Goal: Task Accomplishment & Management: Use online tool/utility

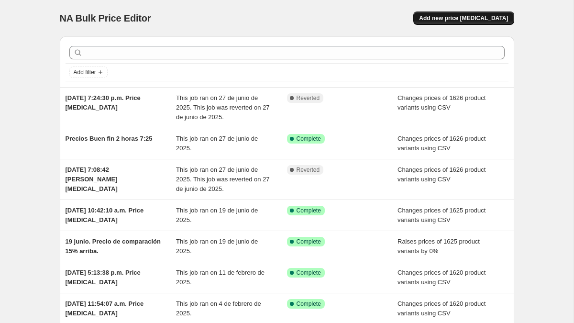
click at [468, 20] on span "Add new price [MEDICAL_DATA]" at bounding box center [463, 18] width 89 height 8
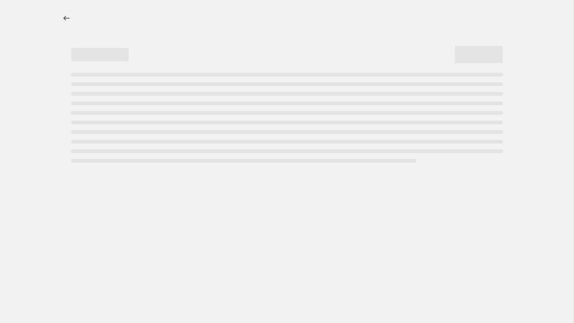
select select "percentage"
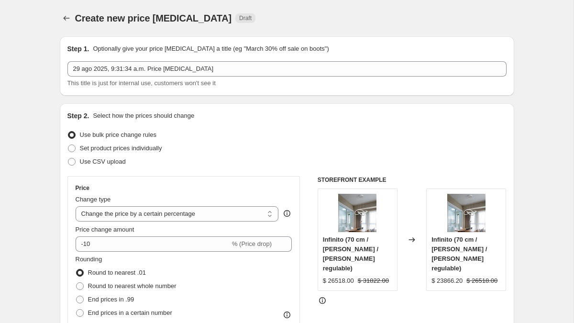
scroll to position [3, 0]
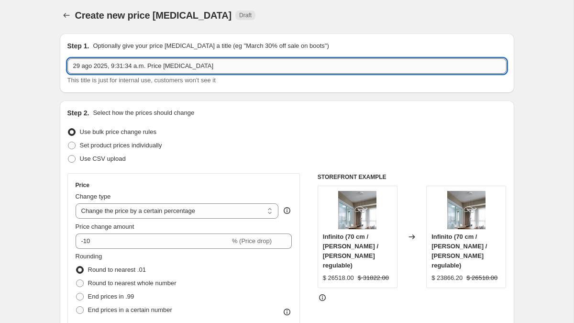
click at [203, 66] on input "29 ago 2025, 9:31:34 a.m. Price [MEDICAL_DATA]" at bounding box center [286, 65] width 439 height 15
type input "Aumento 5% AGOSTO [PERSON_NAME]"
click at [71, 159] on span at bounding box center [72, 159] width 8 height 8
click at [68, 155] on input "Use CSV upload" at bounding box center [68, 155] width 0 height 0
radio input "true"
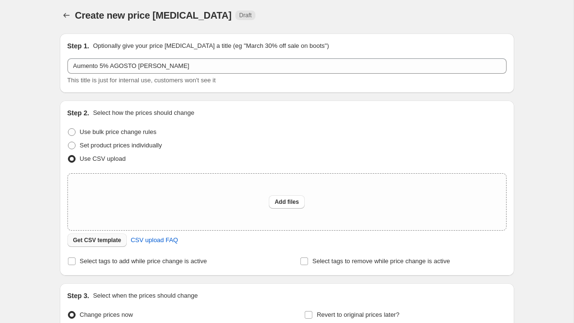
click at [108, 238] on span "Get CSV template" at bounding box center [97, 240] width 48 height 8
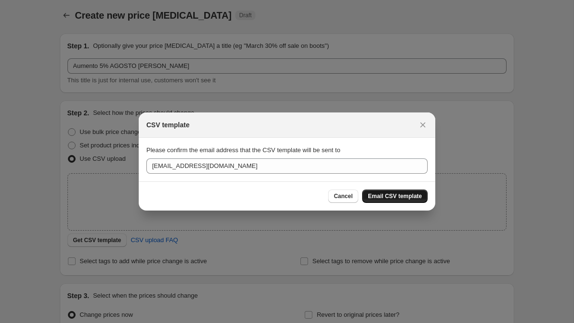
click at [388, 197] on span "Email CSV template" at bounding box center [395, 196] width 54 height 8
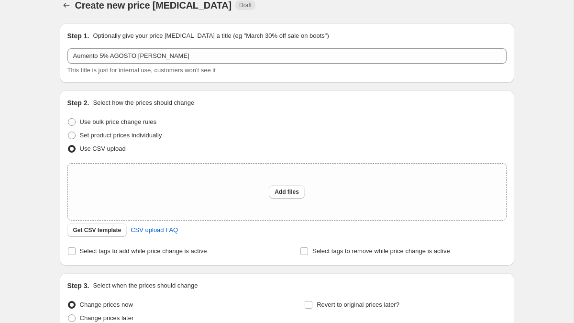
scroll to position [0, 0]
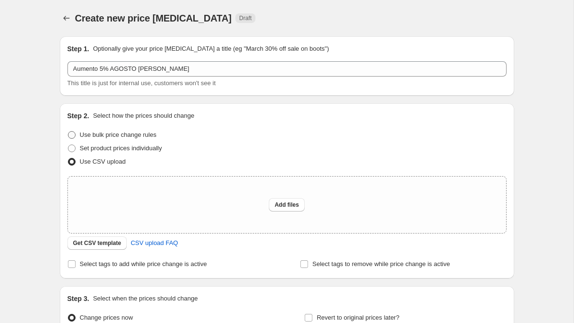
click at [71, 134] on span at bounding box center [72, 135] width 8 height 8
click at [68, 131] on input "Use bulk price change rules" at bounding box center [68, 131] width 0 height 0
radio input "true"
select select "percentage"
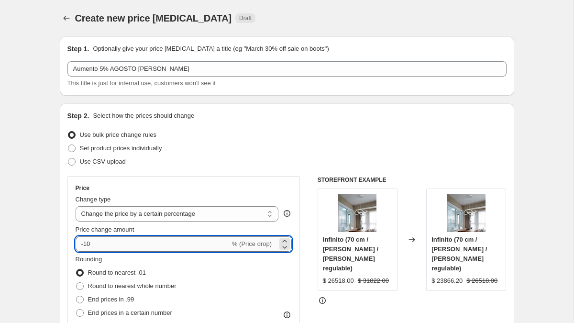
click at [93, 243] on input "-10" at bounding box center [153, 243] width 154 height 15
type input "-1"
type input "5"
click at [126, 260] on fieldset "Rounding Round to nearest .01 Round to nearest whole number End prices in .99 E…" at bounding box center [126, 286] width 101 height 65
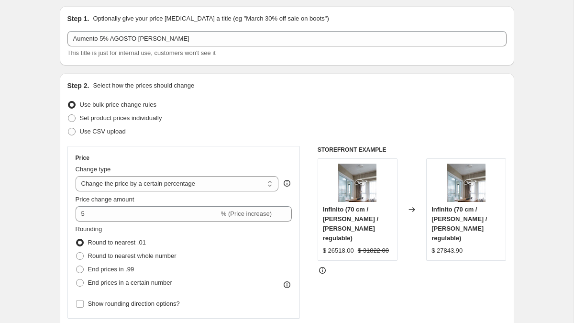
scroll to position [22, 0]
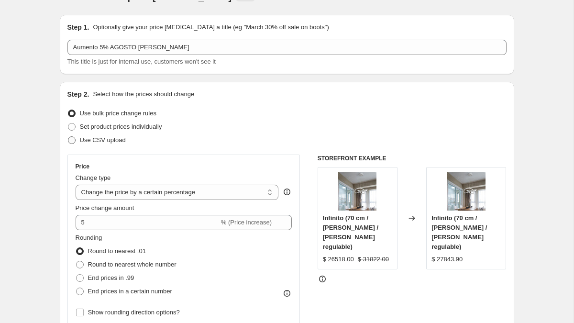
click at [73, 140] on span at bounding box center [72, 140] width 8 height 8
click at [68, 137] on input "Use CSV upload" at bounding box center [68, 136] width 0 height 0
radio input "true"
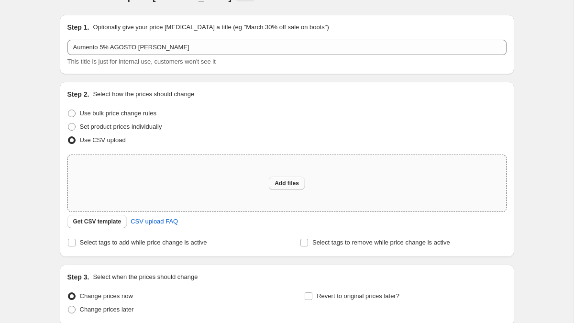
click at [274, 183] on span "Add files" at bounding box center [286, 183] width 24 height 8
type input "C:\fakepath\precios con +5%.csv"
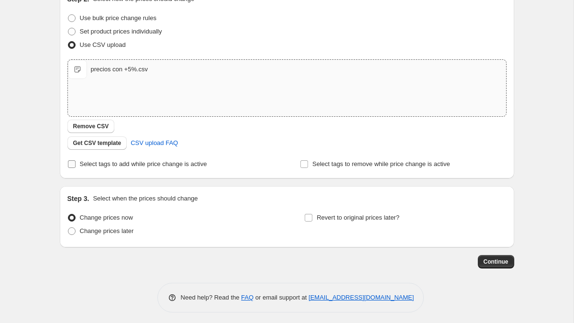
scroll to position [120, 0]
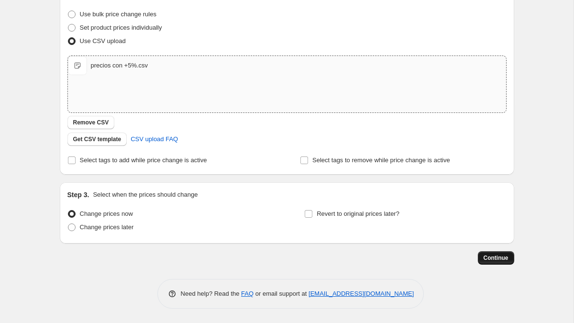
click at [497, 260] on span "Continue" at bounding box center [495, 258] width 25 height 8
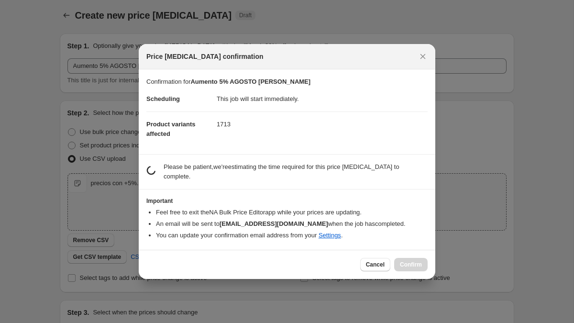
scroll to position [0, 0]
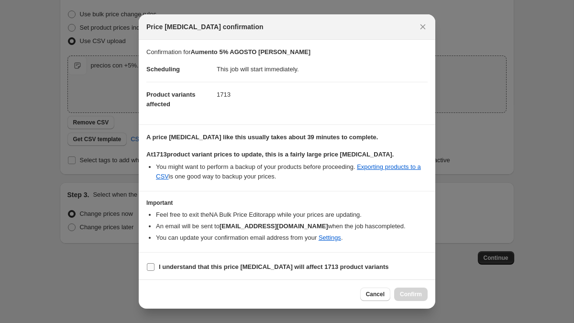
click at [152, 265] on input "I understand that this price [MEDICAL_DATA] will affect 1713 product variants" at bounding box center [151, 267] width 8 height 8
checkbox input "true"
click at [409, 295] on span "Confirm" at bounding box center [411, 294] width 22 height 8
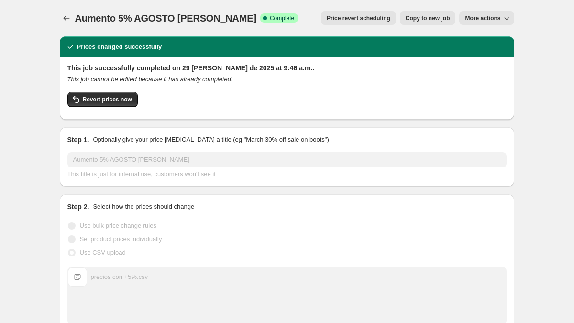
click at [68, 19] on icon "Price change jobs" at bounding box center [67, 18] width 10 height 10
